Goal: Communication & Community: Answer question/provide support

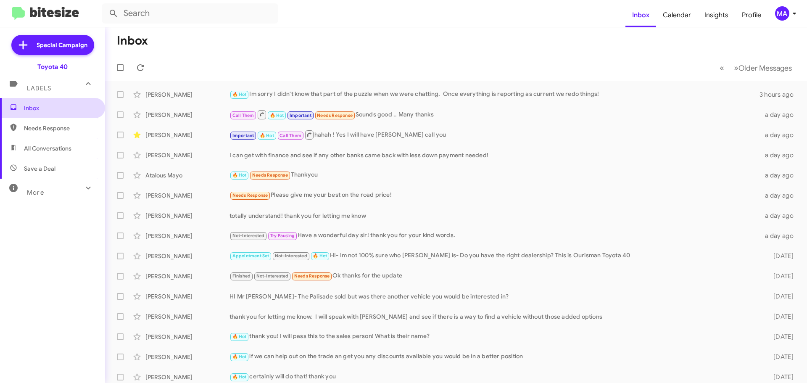
click at [33, 108] on span "Inbox" at bounding box center [59, 108] width 71 height 8
click at [37, 126] on span "Needs Response" at bounding box center [59, 128] width 71 height 8
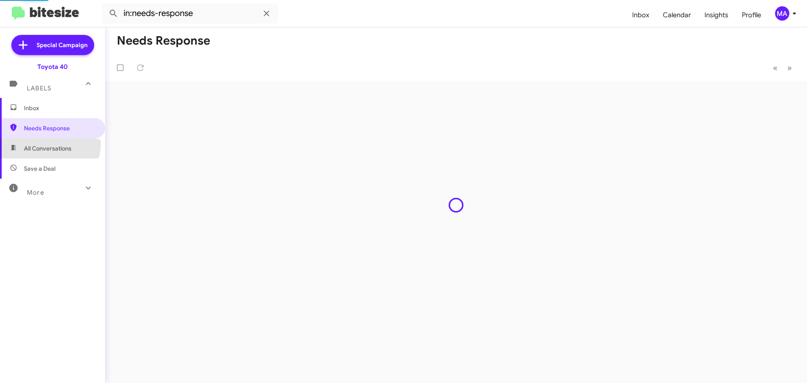
click at [41, 143] on span "All Conversations" at bounding box center [52, 148] width 105 height 20
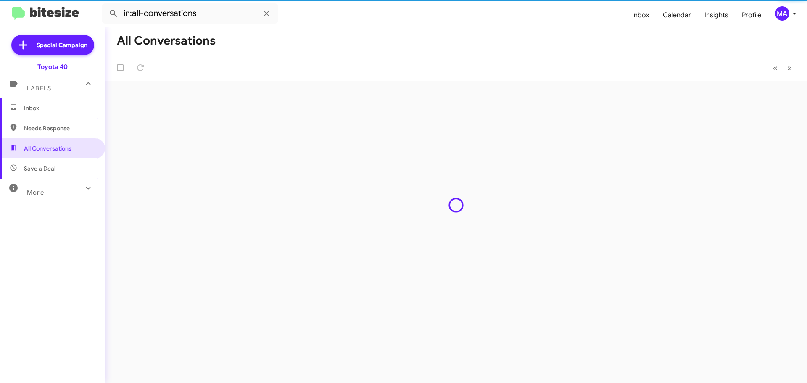
click at [45, 168] on span "Save a Deal" at bounding box center [40, 168] width 32 height 8
type input "in:not-interested"
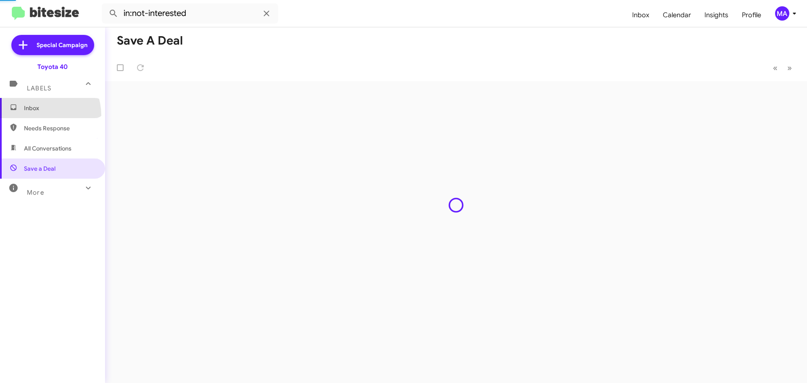
click at [39, 115] on span "Inbox" at bounding box center [52, 108] width 105 height 20
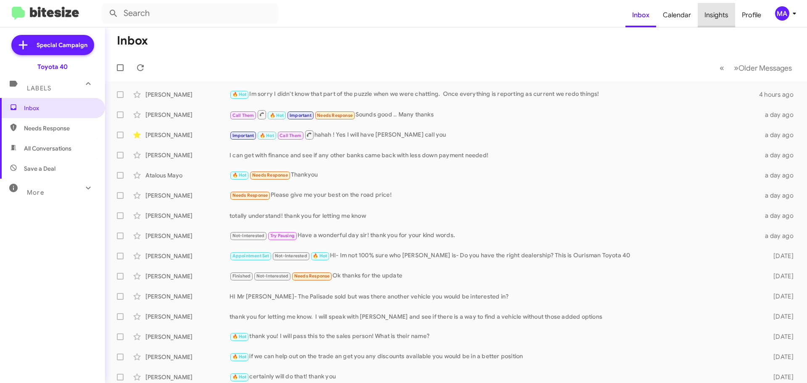
click at [717, 13] on span "Insights" at bounding box center [715, 15] width 37 height 24
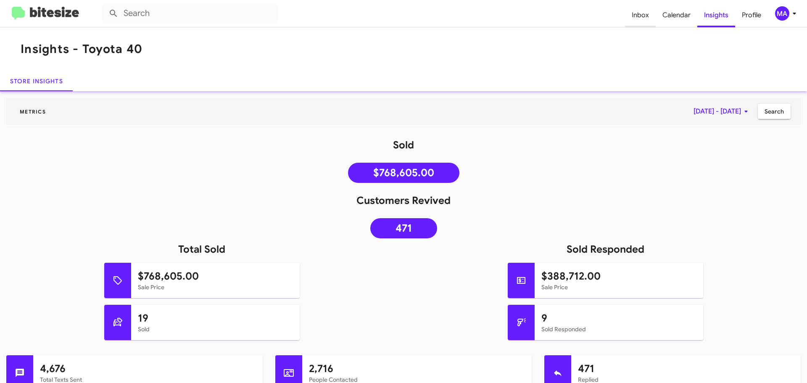
click at [649, 15] on span "Inbox" at bounding box center [640, 15] width 31 height 24
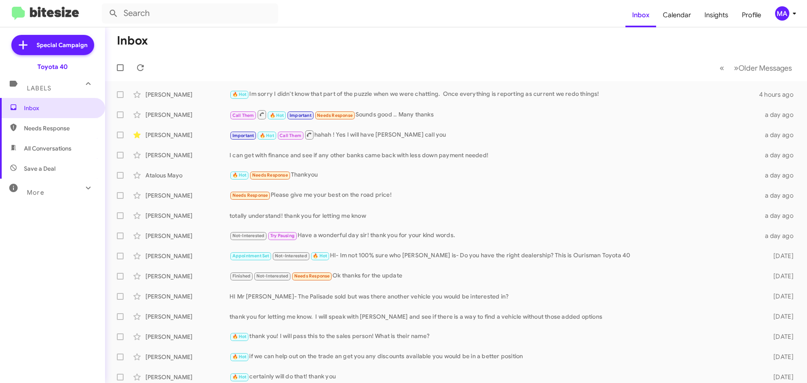
click at [276, 48] on mat-toolbar-row "Inbox" at bounding box center [456, 40] width 702 height 27
click at [43, 128] on span "Needs Response" at bounding box center [59, 128] width 71 height 8
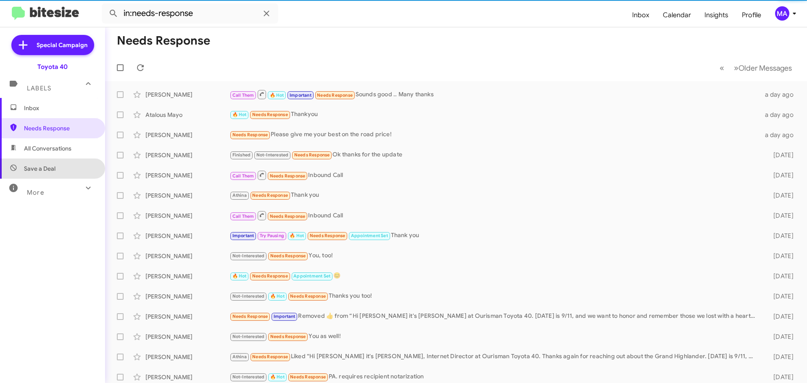
click at [52, 167] on span "Save a Deal" at bounding box center [40, 168] width 32 height 8
type input "in:not-interested"
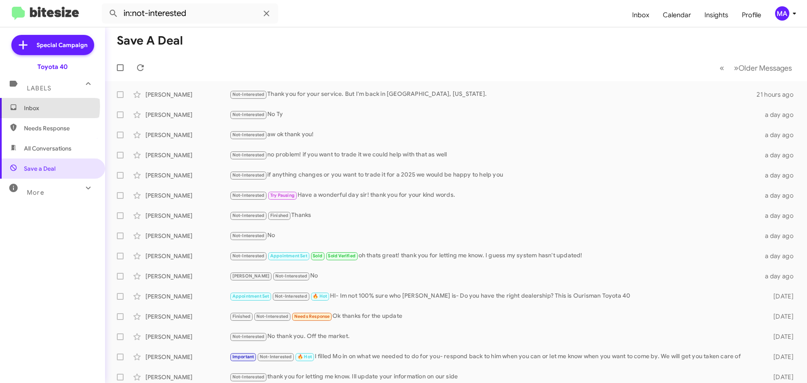
click at [38, 106] on span "Inbox" at bounding box center [59, 108] width 71 height 8
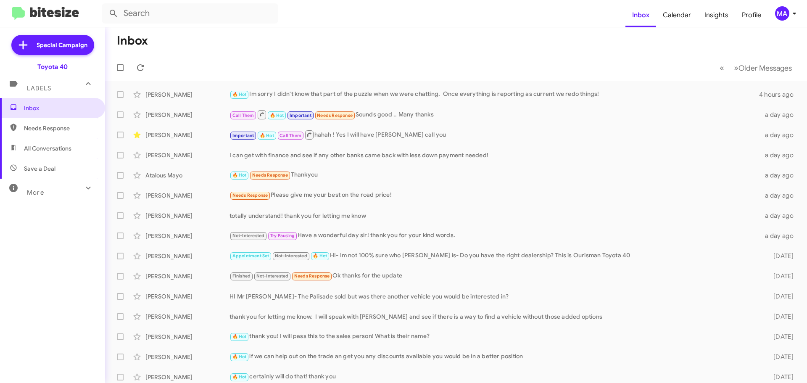
click at [27, 127] on span "Needs Response" at bounding box center [59, 128] width 71 height 8
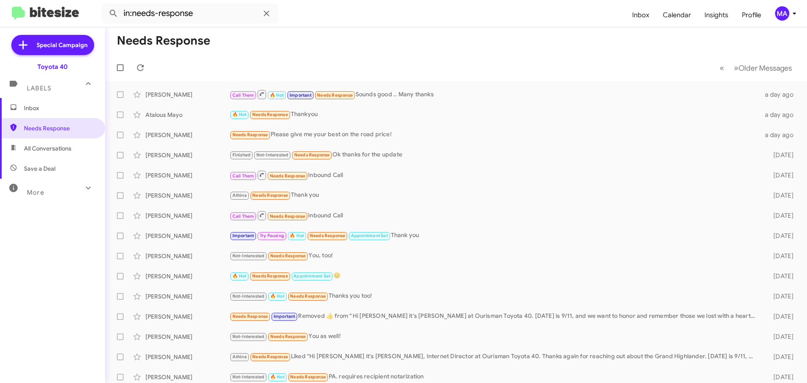
click at [53, 148] on span "All Conversations" at bounding box center [47, 148] width 47 height 8
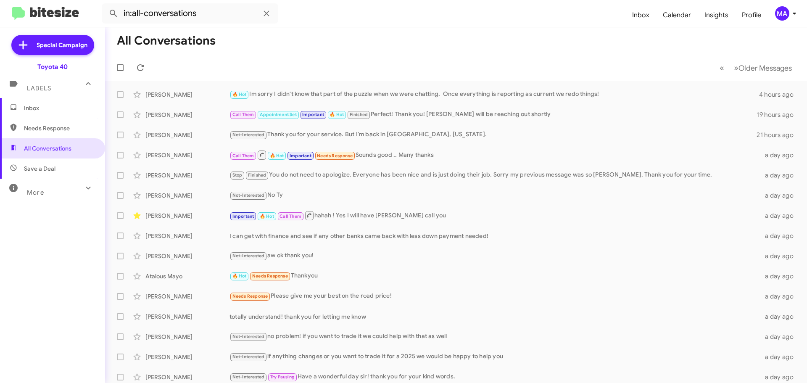
click at [53, 168] on span "Save a Deal" at bounding box center [40, 168] width 32 height 8
type input "in:not-interested"
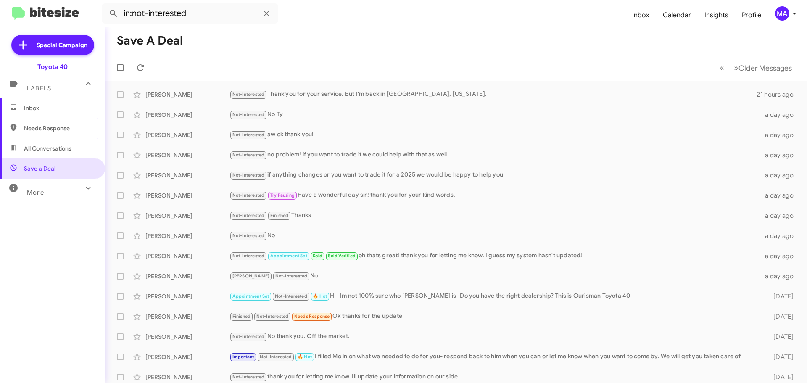
click at [45, 106] on span "Inbox" at bounding box center [59, 108] width 71 height 8
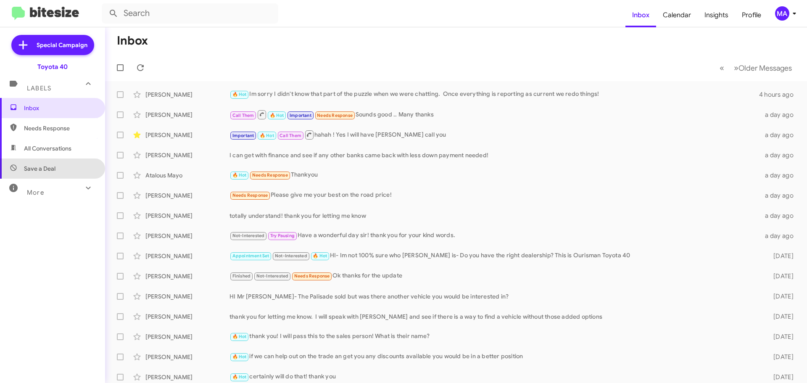
click at [68, 162] on span "Save a Deal" at bounding box center [52, 168] width 105 height 20
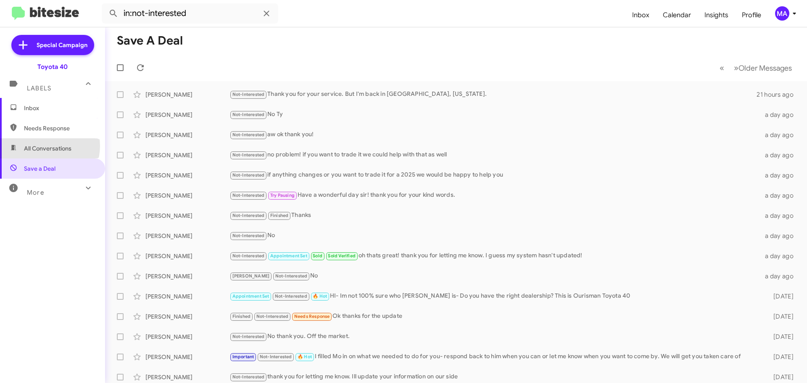
click at [45, 146] on span "All Conversations" at bounding box center [47, 148] width 47 height 8
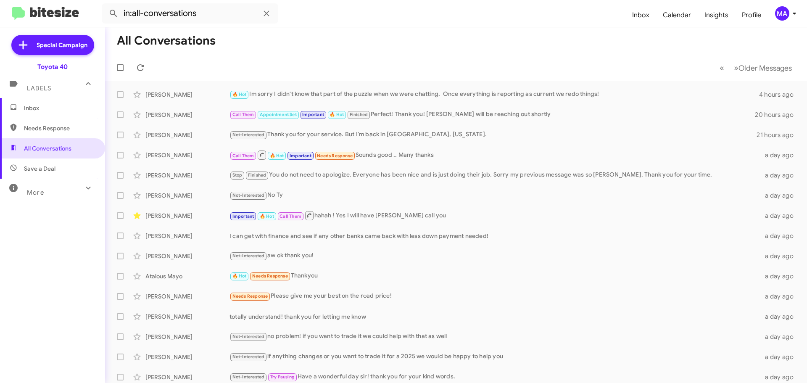
click at [52, 128] on span "Needs Response" at bounding box center [59, 128] width 71 height 8
type input "in:needs-response"
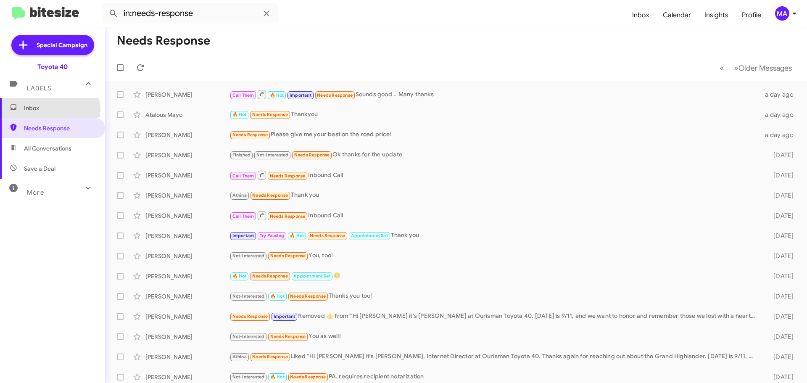
click at [46, 110] on span "Inbox" at bounding box center [59, 108] width 71 height 8
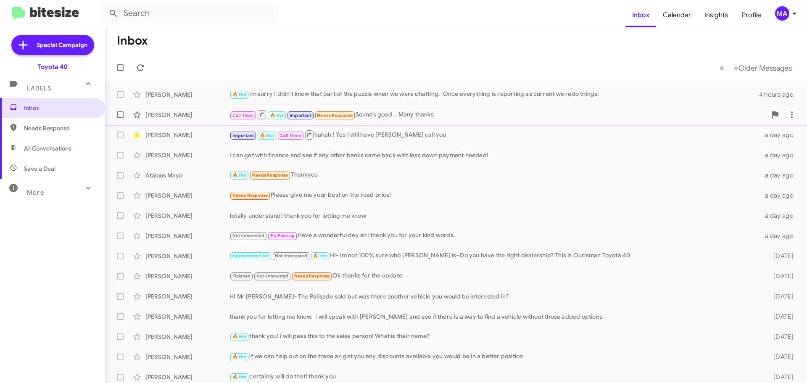
click at [381, 118] on div "Call Them 🔥 Hot Important Needs Response Sounds good .. Many thanks" at bounding box center [497, 114] width 537 height 11
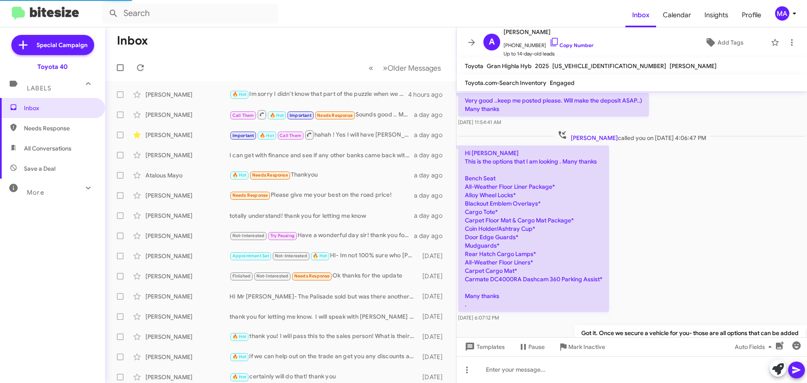
scroll to position [552, 0]
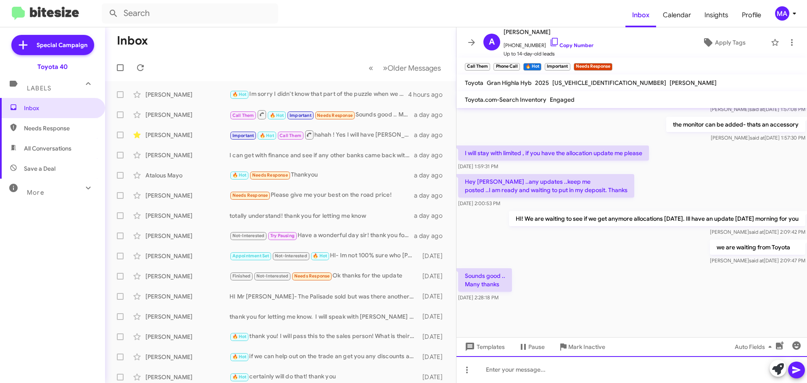
click at [554, 368] on div at bounding box center [631, 369] width 350 height 27
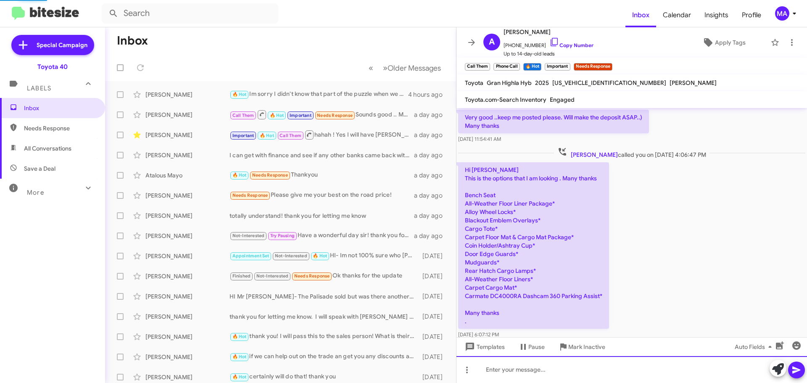
scroll to position [42, 0]
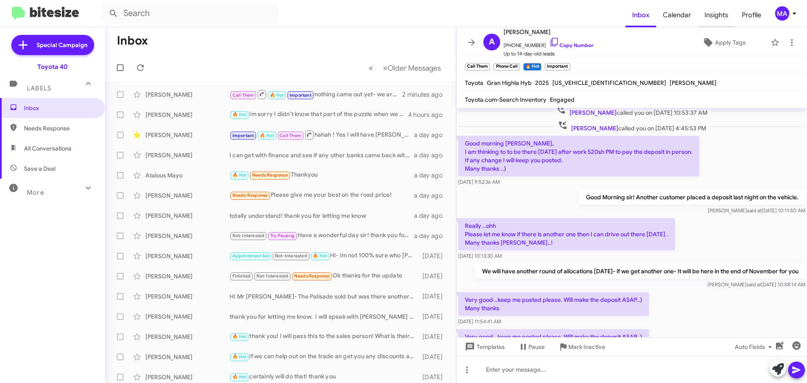
click at [710, 14] on span "Insights" at bounding box center [715, 15] width 37 height 24
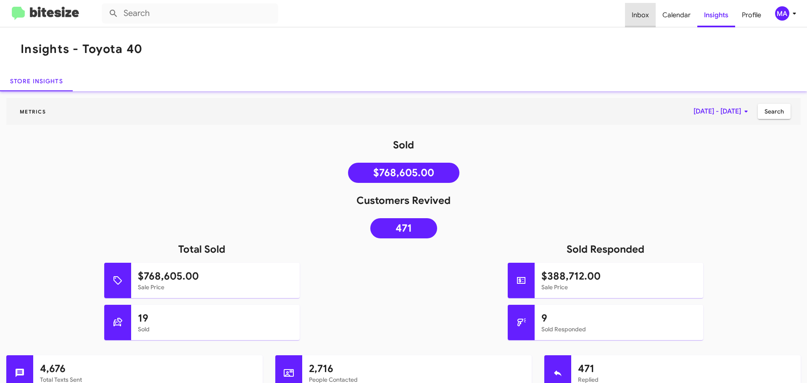
click at [645, 16] on span "Inbox" at bounding box center [640, 15] width 31 height 24
